Goal: Task Accomplishment & Management: Use online tool/utility

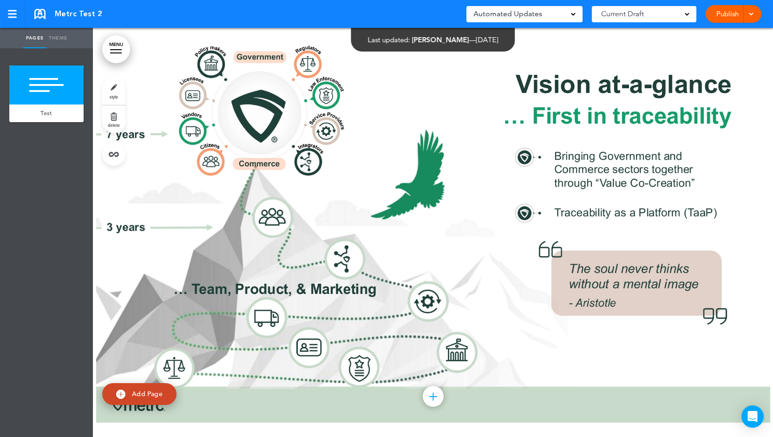
click at [730, 16] on link "Publish" at bounding box center [727, 14] width 29 height 18
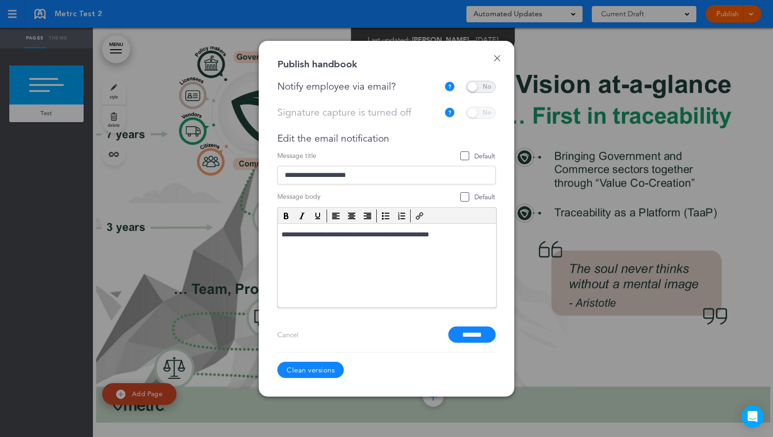
click at [306, 365] on link "Clean versions" at bounding box center [310, 370] width 66 height 16
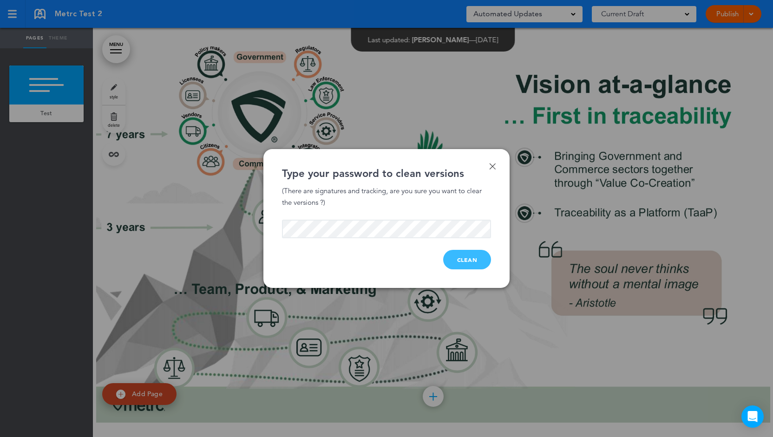
click at [480, 264] on button "Clean" at bounding box center [467, 260] width 48 height 20
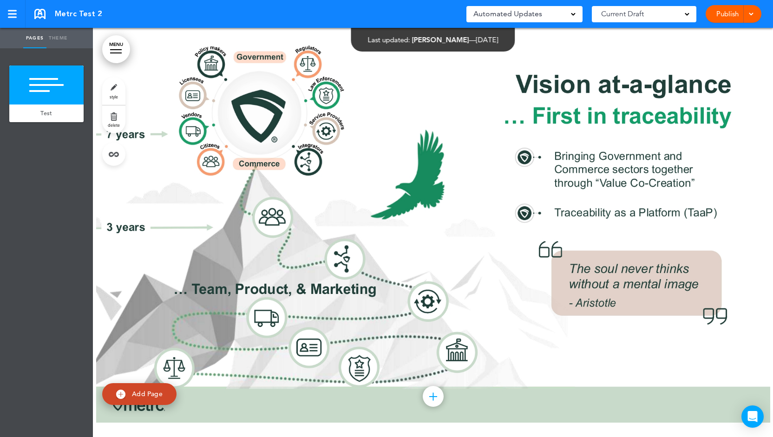
click at [724, 12] on link "Publish" at bounding box center [727, 14] width 29 height 18
